Goal: Communication & Community: Answer question/provide support

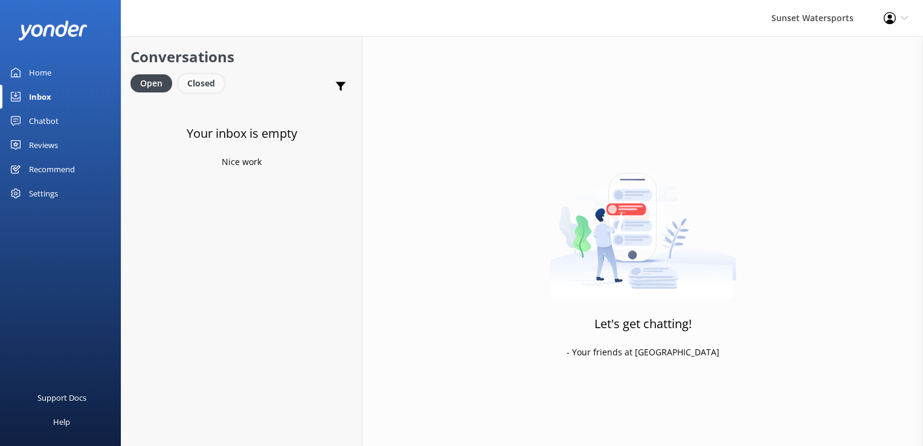
click at [191, 74] on div "Closed" at bounding box center [201, 83] width 46 height 18
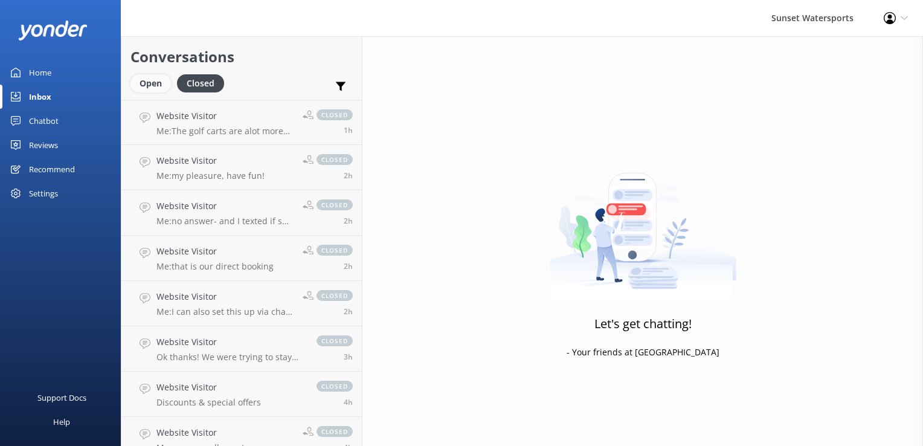
click at [167, 86] on div "Open" at bounding box center [150, 83] width 40 height 18
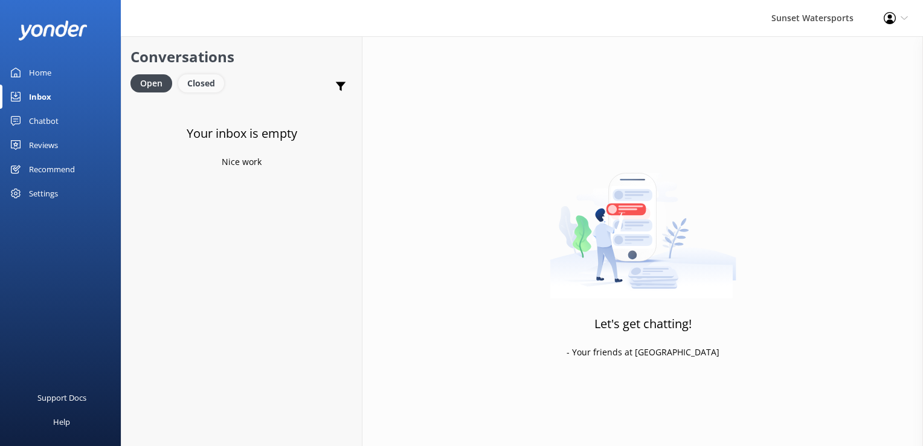
click at [212, 83] on div "Closed" at bounding box center [201, 83] width 46 height 18
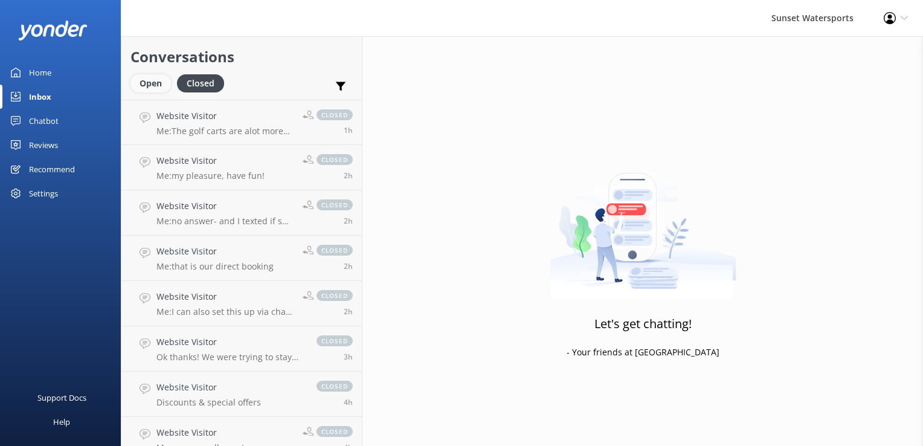
click at [148, 83] on div "Open" at bounding box center [150, 83] width 40 height 18
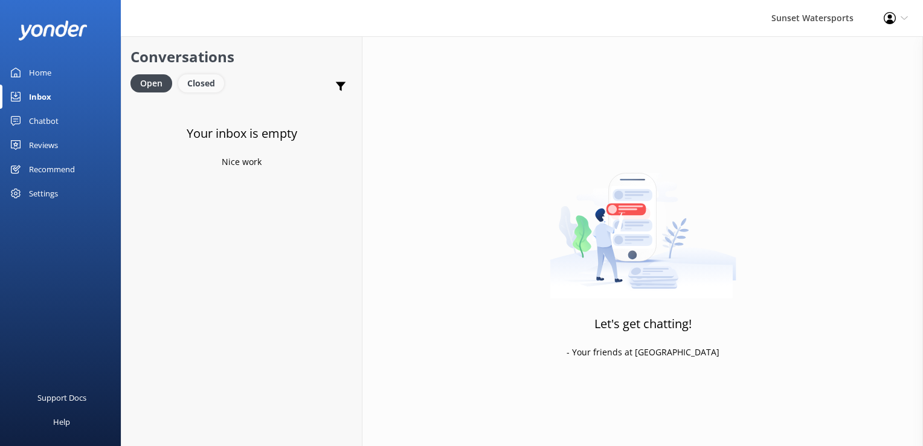
click at [201, 87] on div "Closed" at bounding box center [201, 83] width 46 height 18
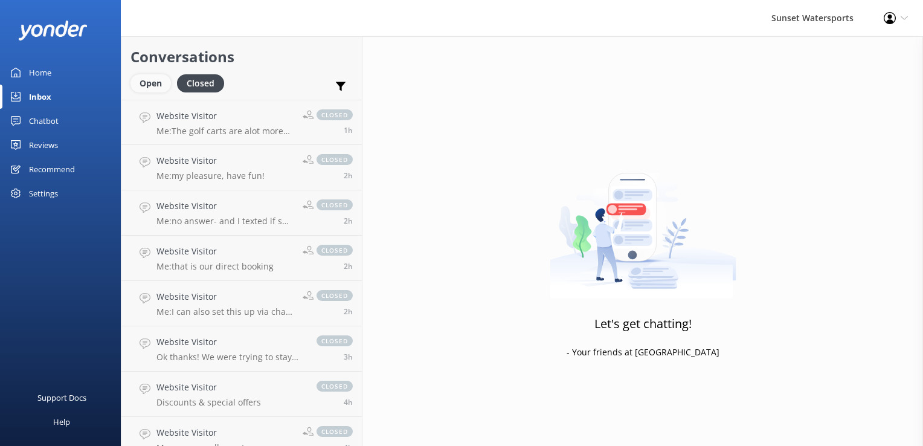
click at [145, 77] on div "Open" at bounding box center [150, 83] width 40 height 18
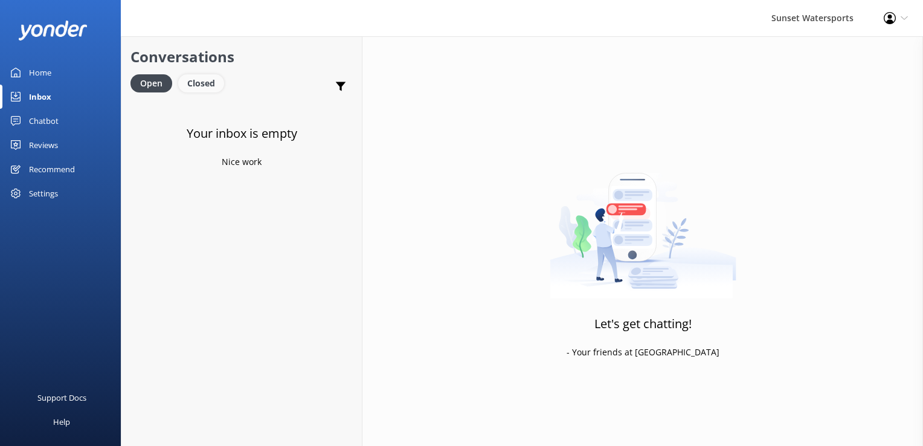
click at [198, 81] on div "Closed" at bounding box center [201, 83] width 46 height 18
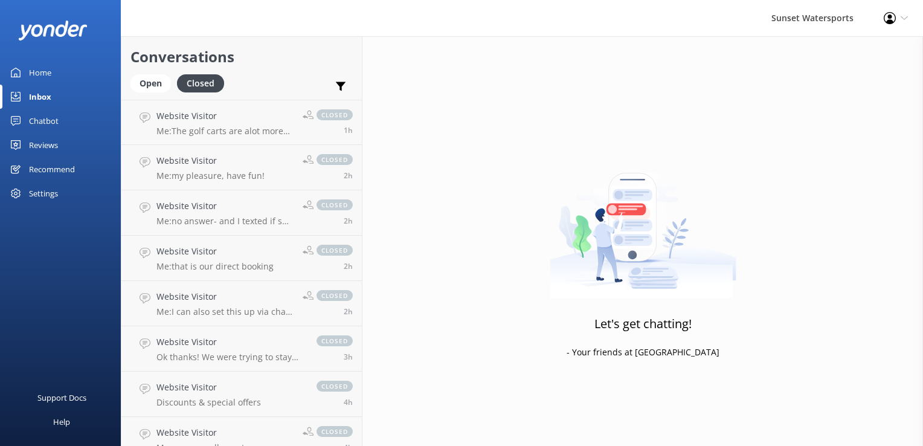
click at [152, 95] on div "Open Closed" at bounding box center [180, 88] width 100 height 29
click at [155, 79] on div "Open" at bounding box center [150, 83] width 40 height 18
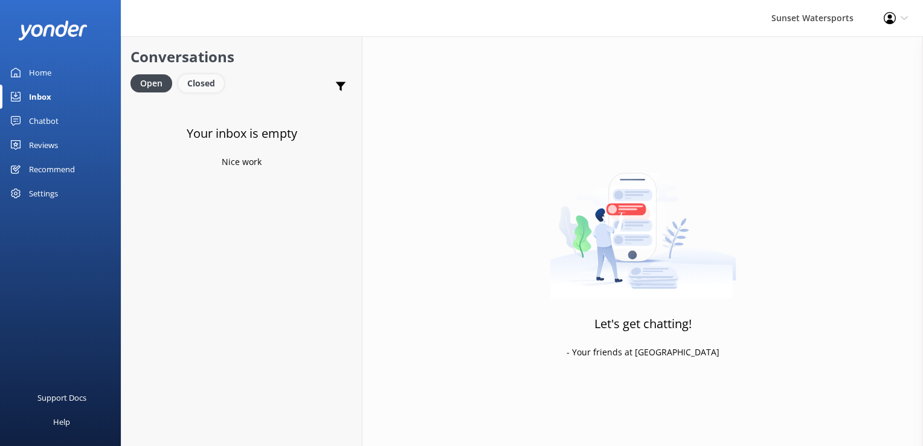
click at [197, 88] on div "Closed" at bounding box center [201, 83] width 46 height 18
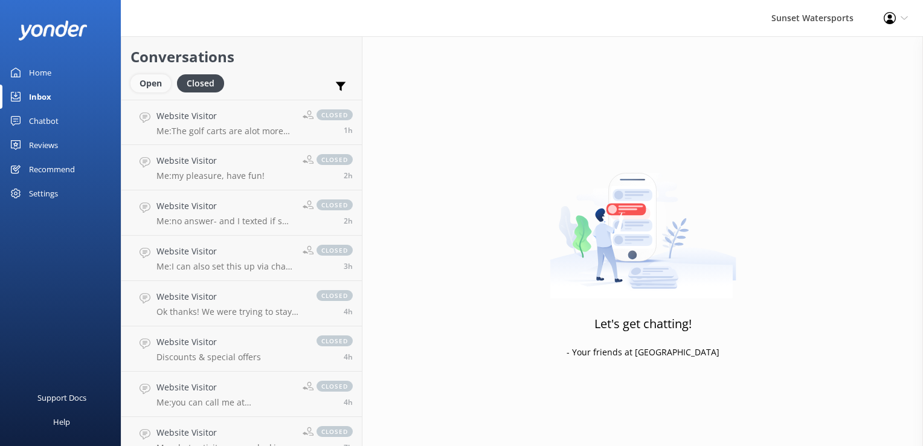
click at [152, 86] on div "Open" at bounding box center [150, 83] width 40 height 18
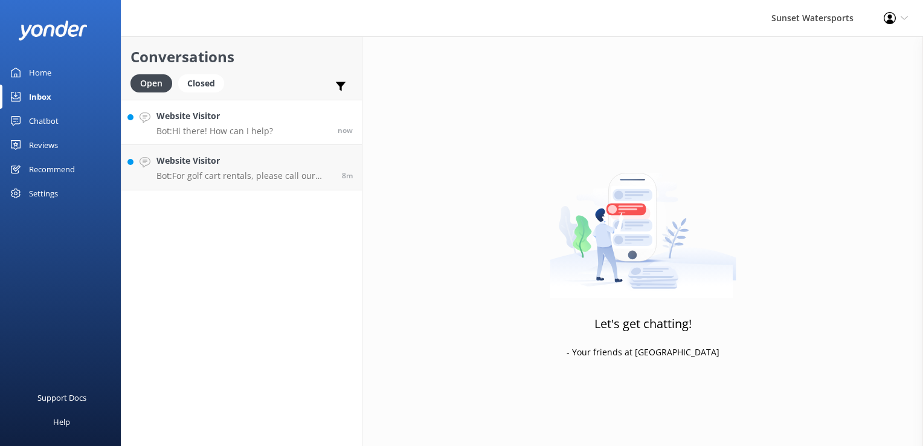
click at [222, 117] on h4 "Website Visitor" at bounding box center [214, 115] width 117 height 13
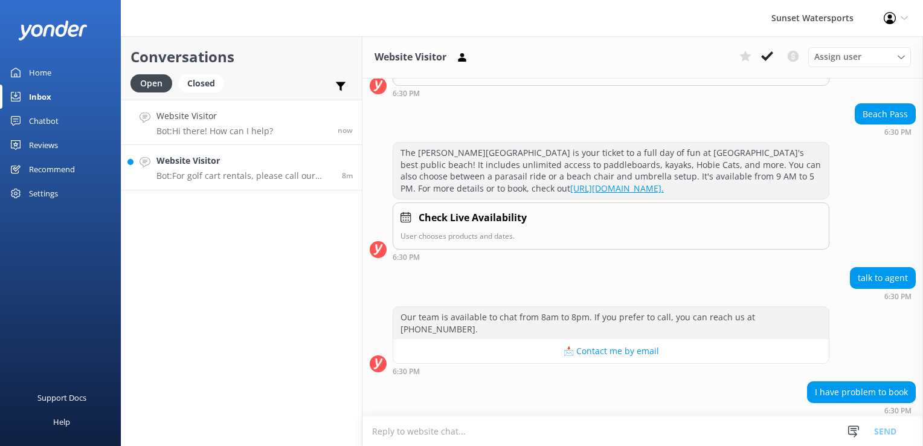
scroll to position [5995, 0]
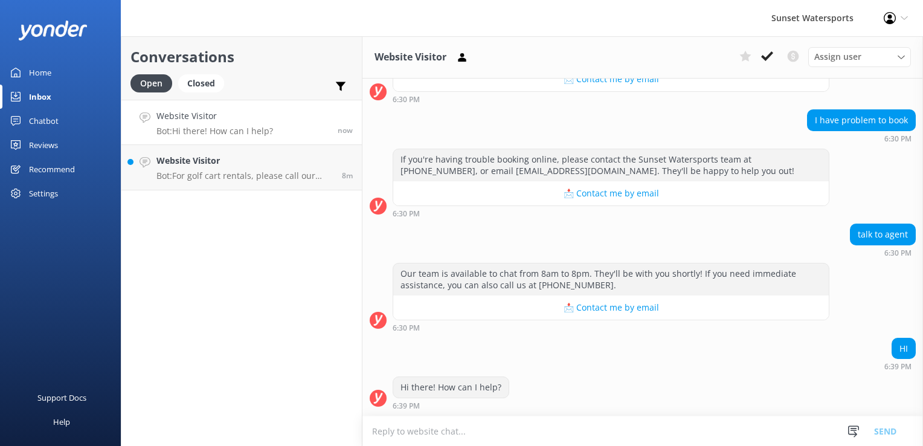
click at [437, 424] on textarea at bounding box center [642, 431] width 561 height 30
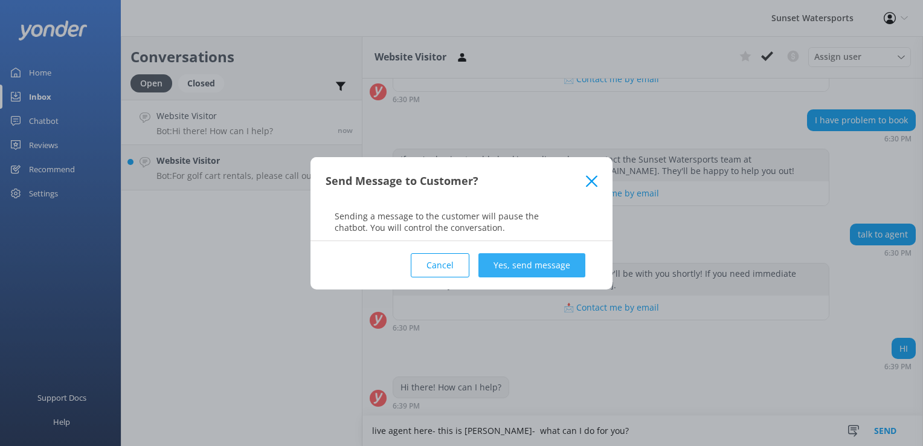
type textarea "live agent here- this is [PERSON_NAME]- what can I do for you?"
click at [555, 270] on button "Yes, send message" at bounding box center [531, 265] width 107 height 24
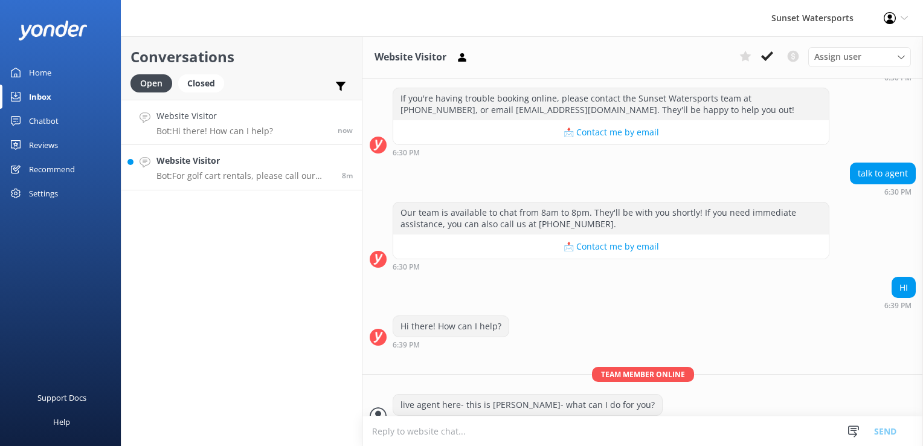
click at [213, 174] on p "Bot: For golf cart rentals, please call our office directly at [PHONE_NUMBER]. …" at bounding box center [244, 175] width 176 height 11
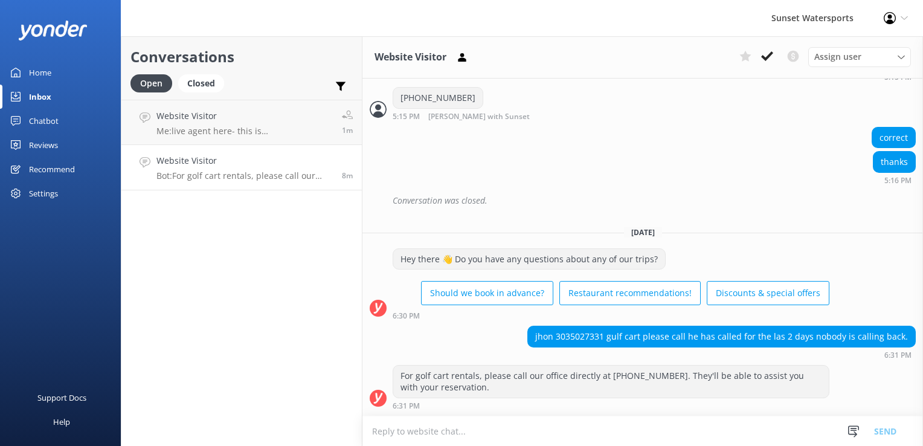
scroll to position [20668, 0]
click at [544, 431] on textarea at bounding box center [642, 431] width 561 height 30
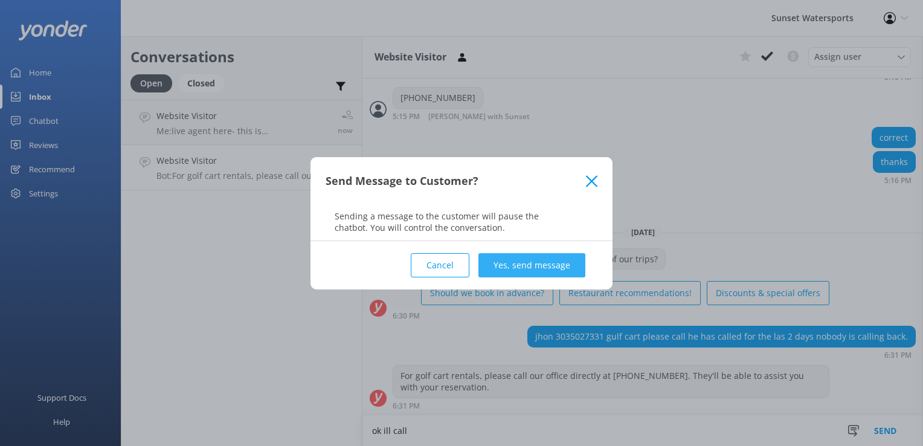
type textarea "ok ill call"
click at [563, 261] on button "Yes, send message" at bounding box center [531, 265] width 107 height 24
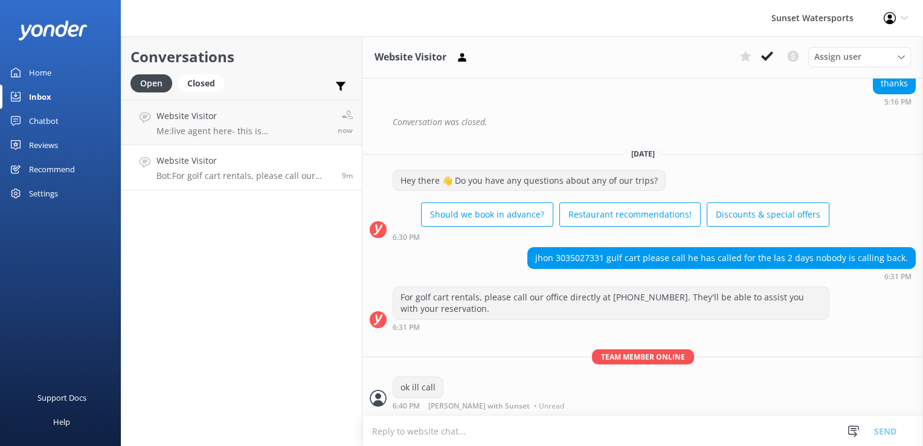
scroll to position [20746, 0]
drag, startPoint x: 562, startPoint y: 260, endPoint x: 611, endPoint y: 265, distance: 49.8
click at [611, 265] on div "jhon 3035027331 gulf cart please call he has called for the las 2 days nobody i…" at bounding box center [721, 258] width 387 height 21
copy div "3035027331"
click at [334, 132] on div "1m" at bounding box center [343, 122] width 20 height 26
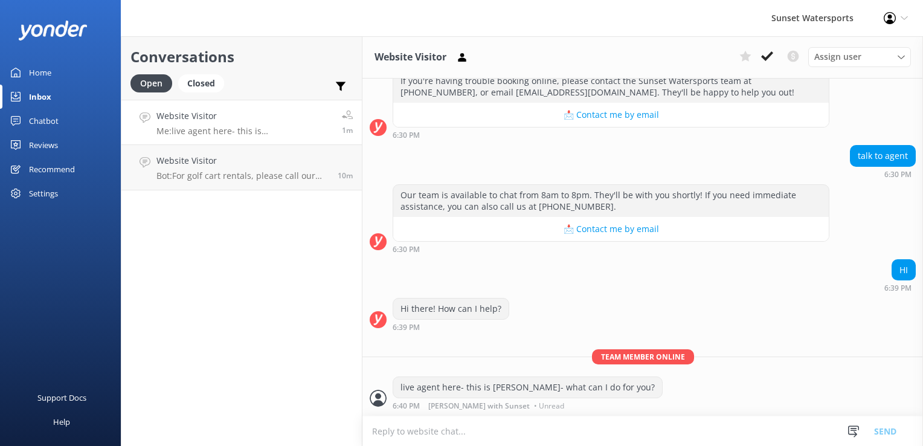
scroll to position [6073, 0]
click at [227, 169] on div "Website Visitor Bot: For golf cart rentals, please call our office directly at …" at bounding box center [242, 167] width 172 height 27
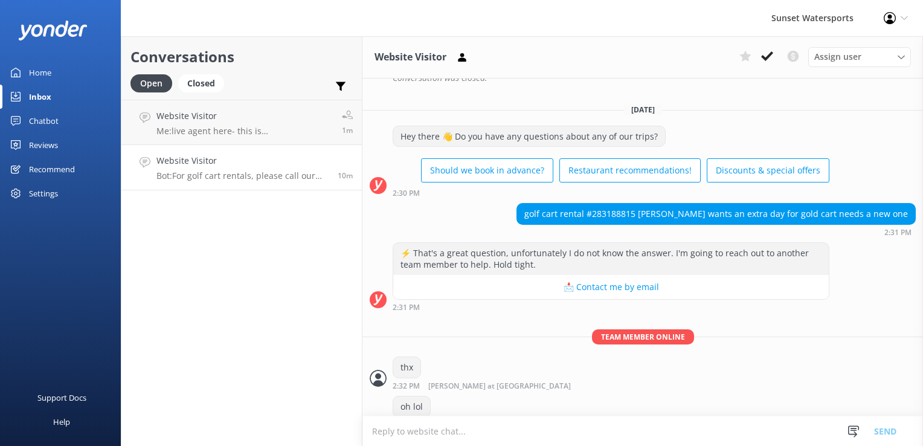
scroll to position [20746, 0]
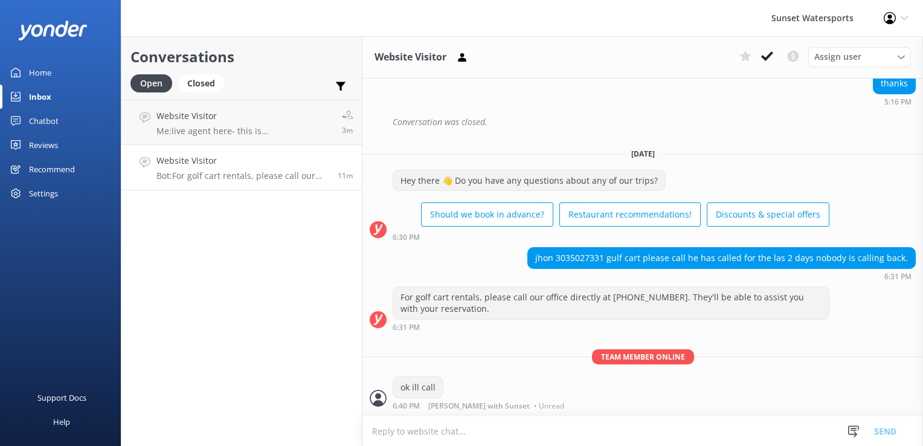
click at [289, 297] on div "Conversations Open Closed Important Converted Assigned to me Unassigned SMS Web…" at bounding box center [242, 241] width 242 height 410
click at [253, 124] on link "Website Visitor I want to only Parasail Reply 8m" at bounding box center [241, 122] width 240 height 45
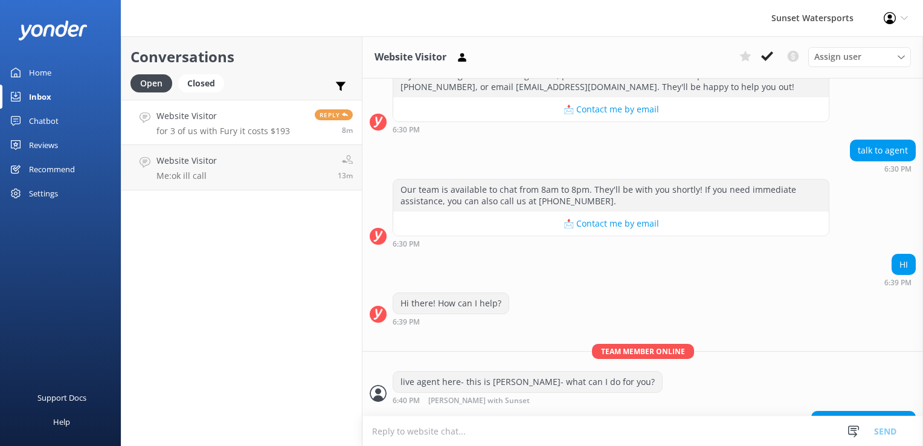
scroll to position [6199, 0]
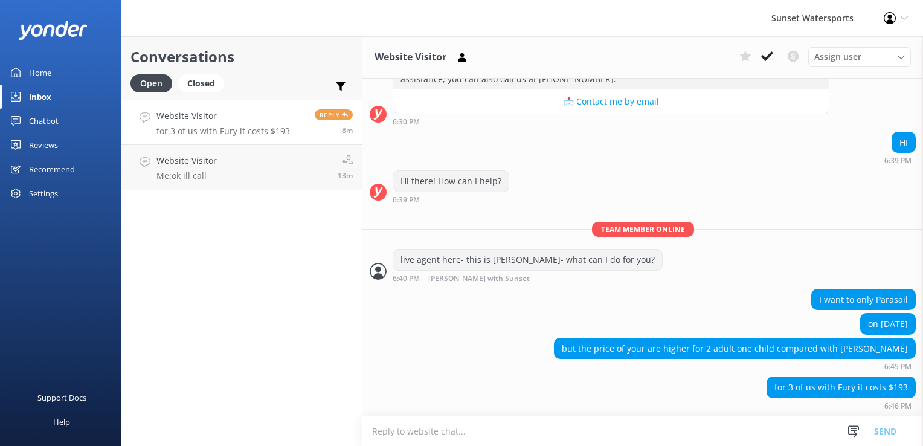
click at [463, 433] on textarea at bounding box center [642, 431] width 561 height 30
click at [488, 431] on textarea at bounding box center [642, 431] width 561 height 30
type textarea "Do you want to parasail the Beach or Downtown?"
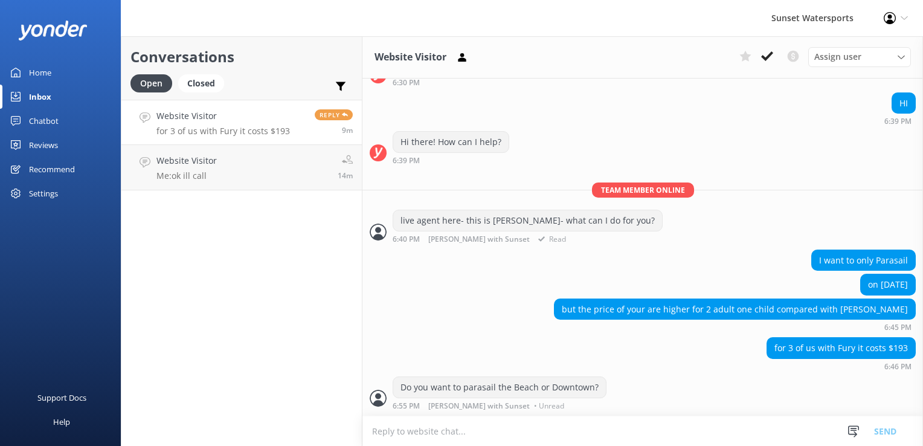
scroll to position [6239, 0]
click at [462, 433] on textarea at bounding box center [642, 431] width 561 height 30
click at [801, 433] on textarea "We are the only company operating parasail at the beach-- grab some spots on th…" at bounding box center [642, 431] width 561 height 30
type textarea "We are the only company operating parasail at the beach-- grab some spots on th…"
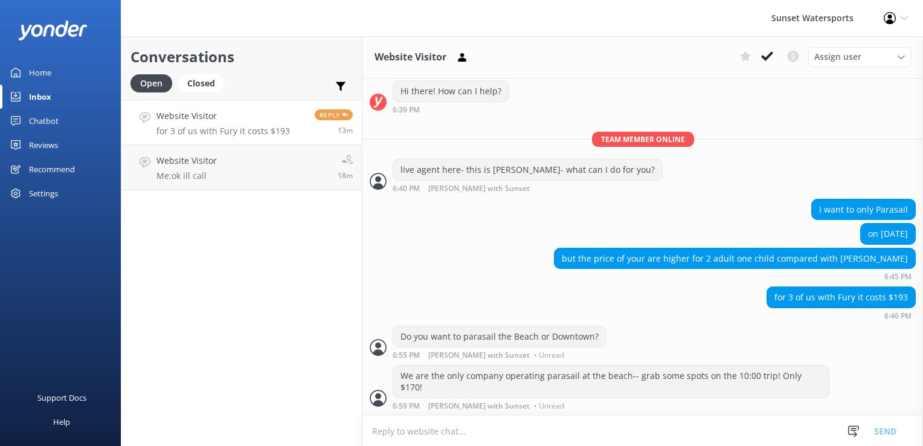
scroll to position [6277, 0]
click at [405, 424] on textarea at bounding box center [642, 431] width 561 height 30
paste textarea "[URL][DOMAIN_NAME]"
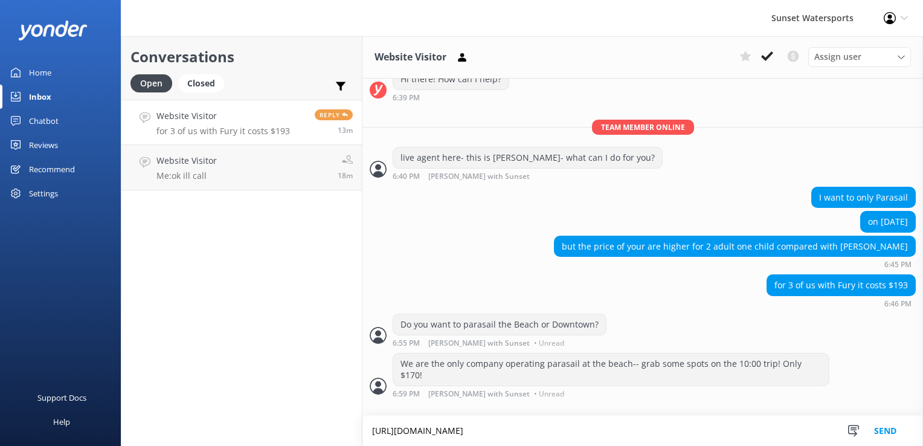
scroll to position [6289, 0]
type textarea "[URL][DOMAIN_NAME]"
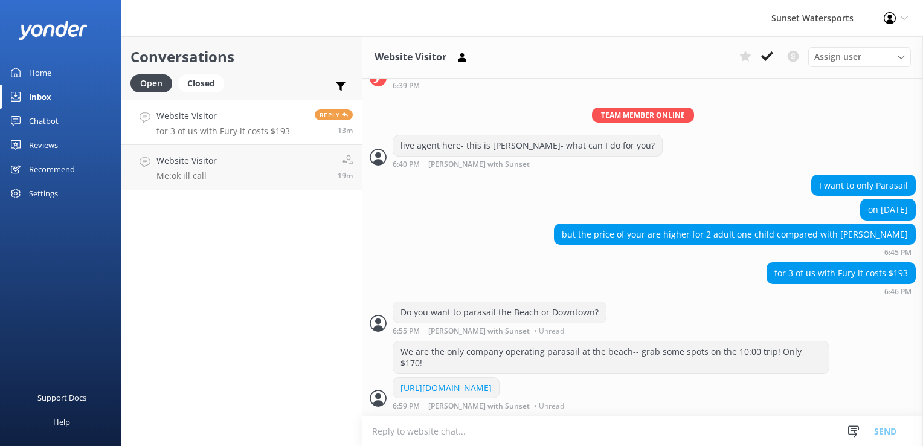
scroll to position [6325, 0]
click at [210, 83] on div "Closed" at bounding box center [201, 83] width 46 height 18
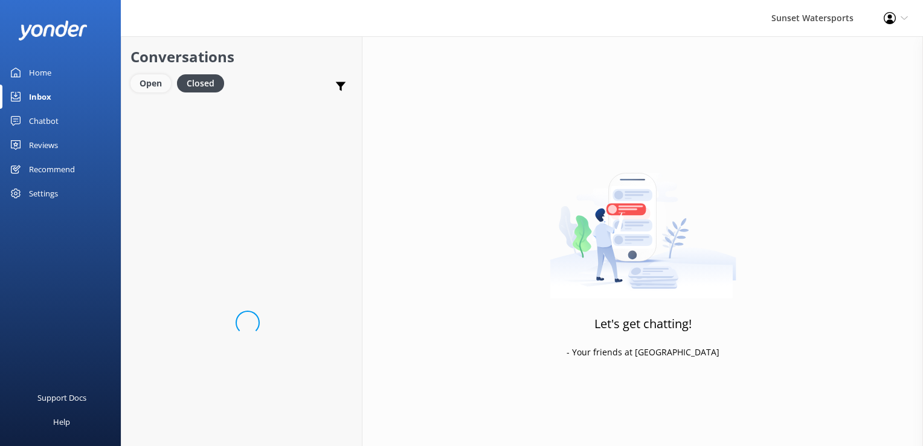
click at [158, 83] on div "Open" at bounding box center [150, 83] width 40 height 18
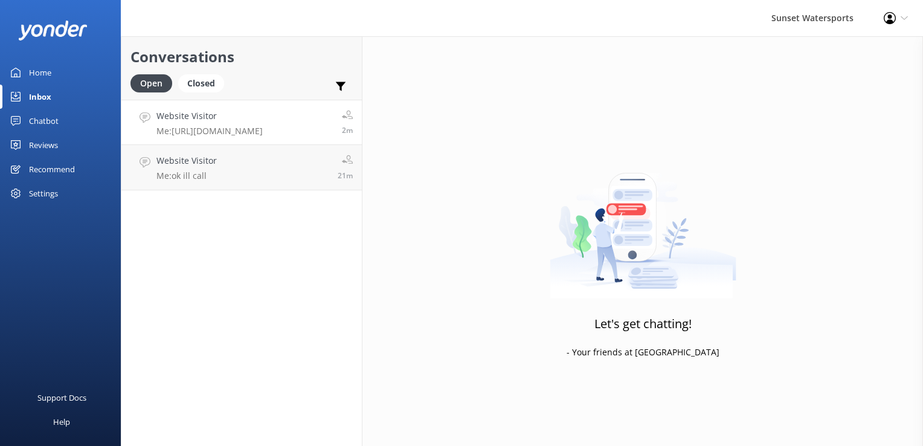
click at [225, 130] on p "Me: [URL][DOMAIN_NAME]" at bounding box center [209, 131] width 106 height 11
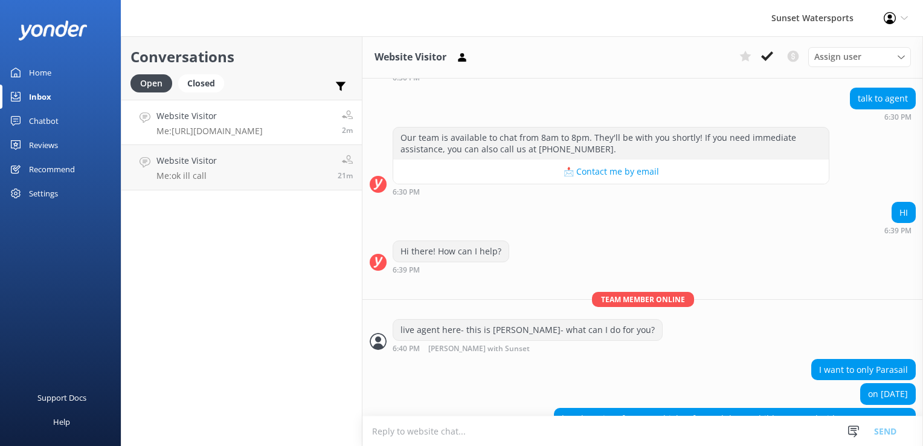
scroll to position [6325, 0]
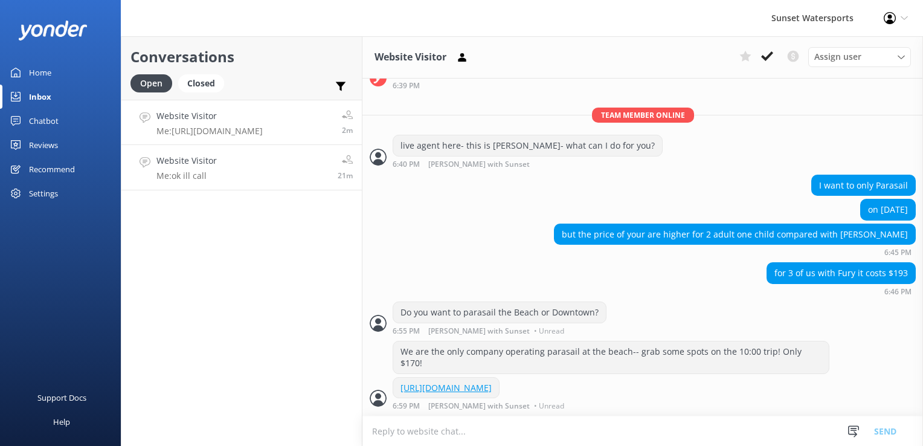
click at [248, 178] on link "Website Visitor Me: ok ill call 21m" at bounding box center [241, 167] width 240 height 45
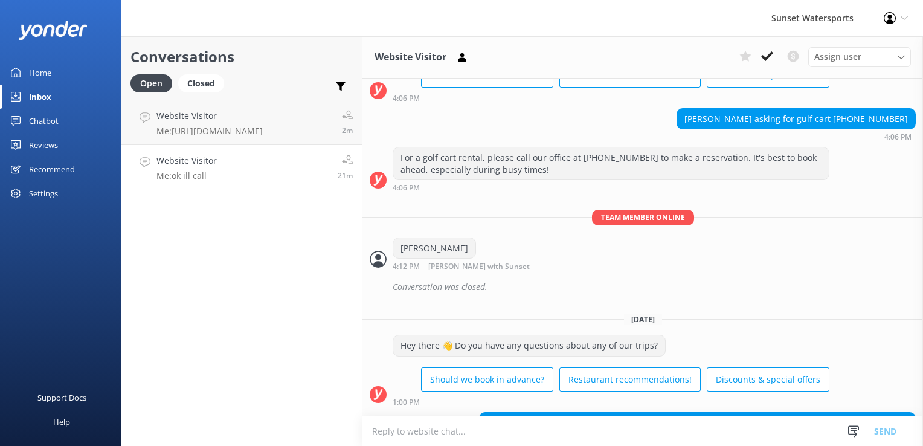
scroll to position [20746, 0]
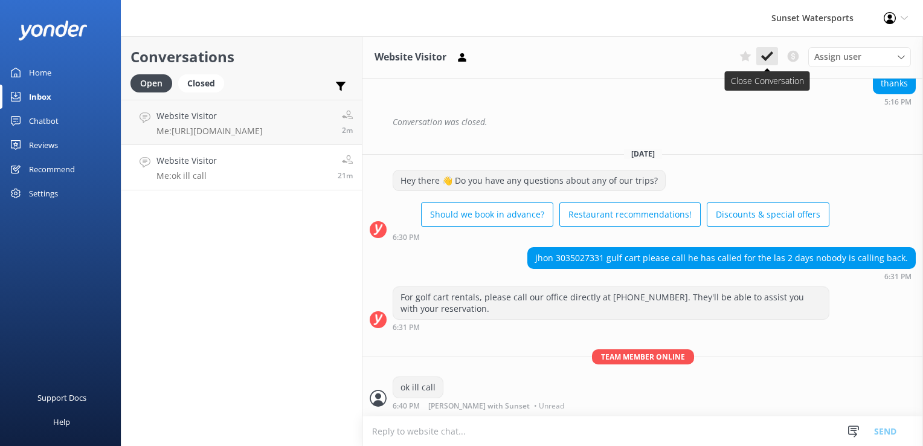
click at [770, 59] on icon at bounding box center [767, 56] width 12 height 12
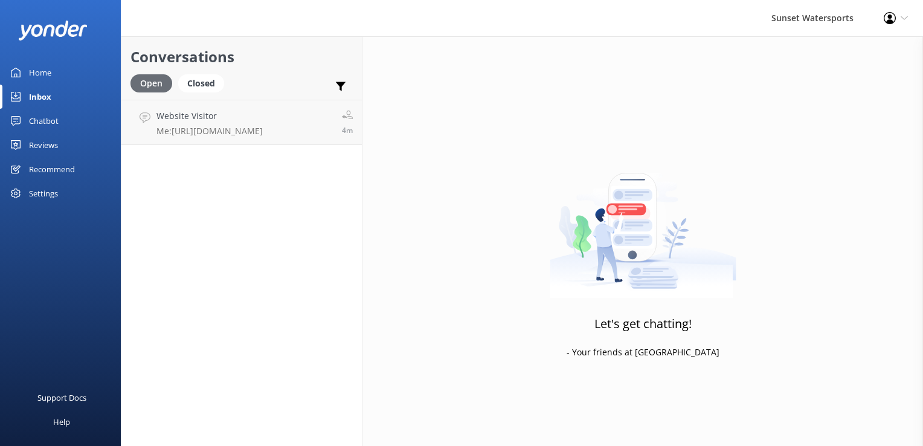
click at [154, 79] on div "Open" at bounding box center [151, 83] width 42 height 18
click at [208, 105] on link "Website Visitor Me: [URL][DOMAIN_NAME] 4m" at bounding box center [241, 122] width 240 height 45
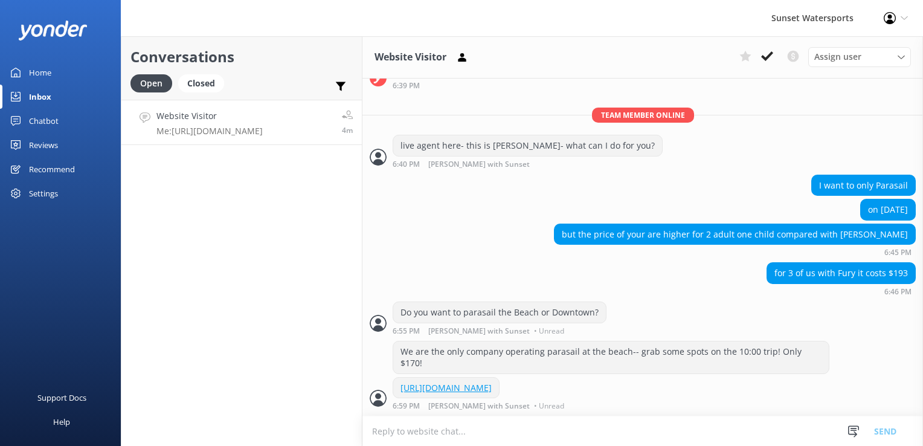
scroll to position [6325, 0]
click at [897, 18] on div "Profile Settings Logout" at bounding box center [896, 18] width 54 height 36
click at [858, 81] on link "Logout" at bounding box center [863, 83] width 121 height 30
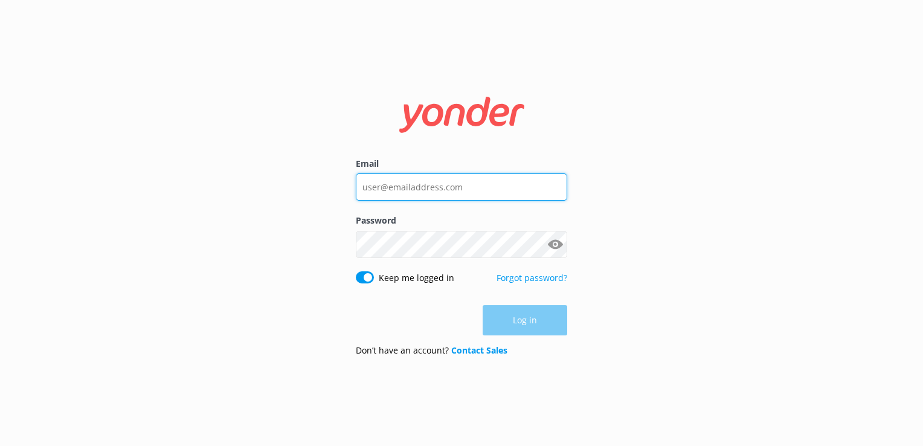
type input "[PERSON_NAME][EMAIL_ADDRESS][DOMAIN_NAME]"
